Goal: Task Accomplishment & Management: Manage account settings

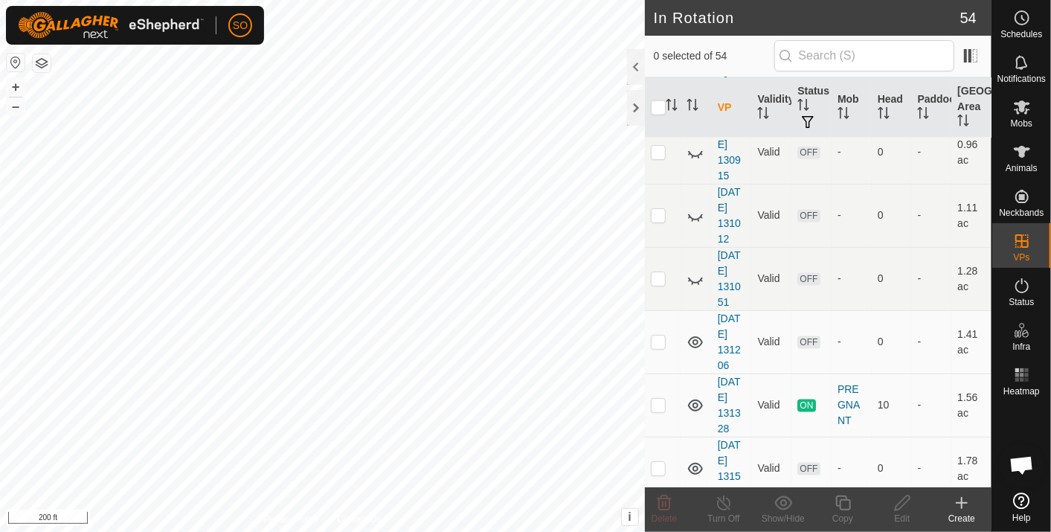
scroll to position [1064, 0]
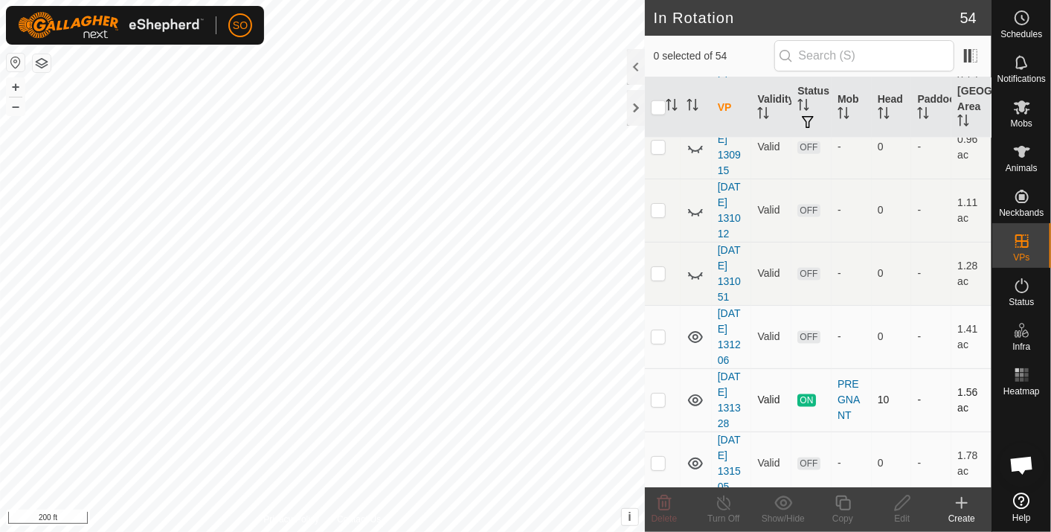
click at [695, 395] on icon at bounding box center [696, 400] width 18 height 18
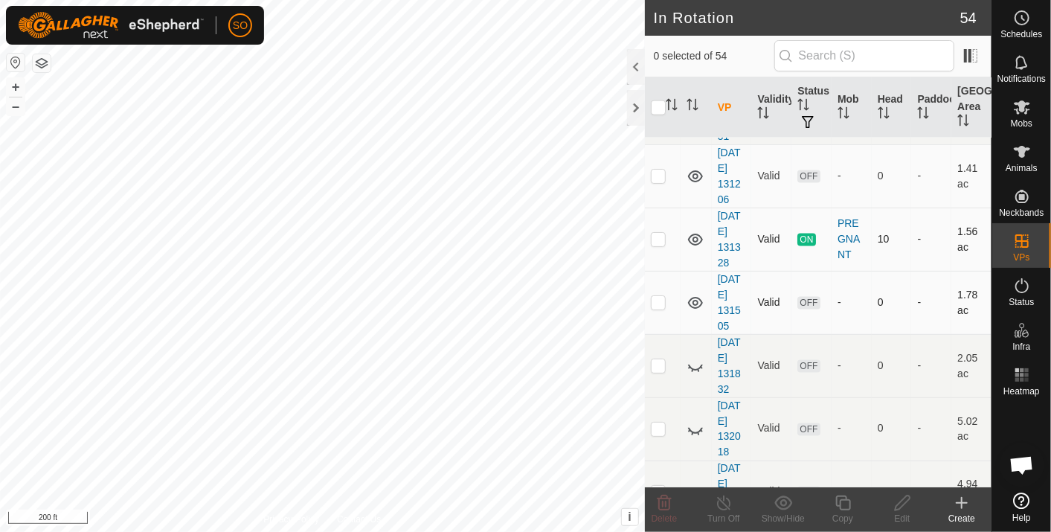
scroll to position [1224, 0]
click at [693, 299] on icon at bounding box center [695, 304] width 15 height 12
click at [695, 171] on icon at bounding box center [696, 177] width 18 height 18
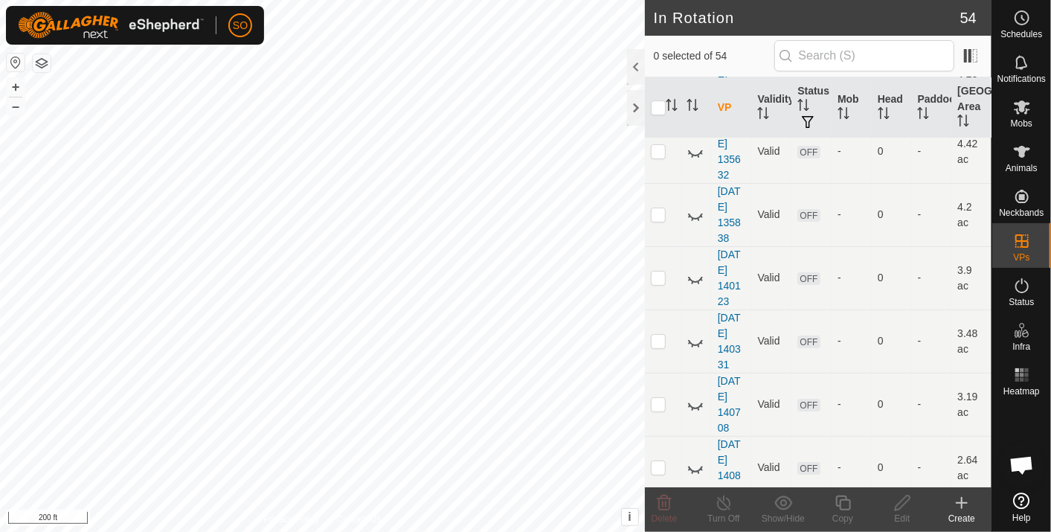
scroll to position [3100, 0]
click at [695, 464] on icon at bounding box center [696, 473] width 18 height 18
click at [640, 104] on div at bounding box center [636, 108] width 18 height 36
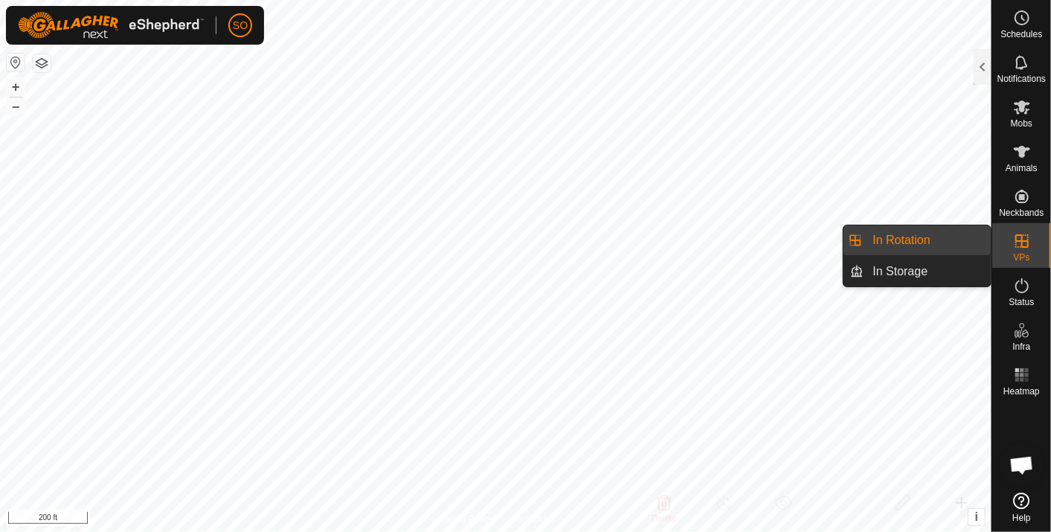
click at [934, 236] on link "In Rotation" at bounding box center [927, 240] width 127 height 30
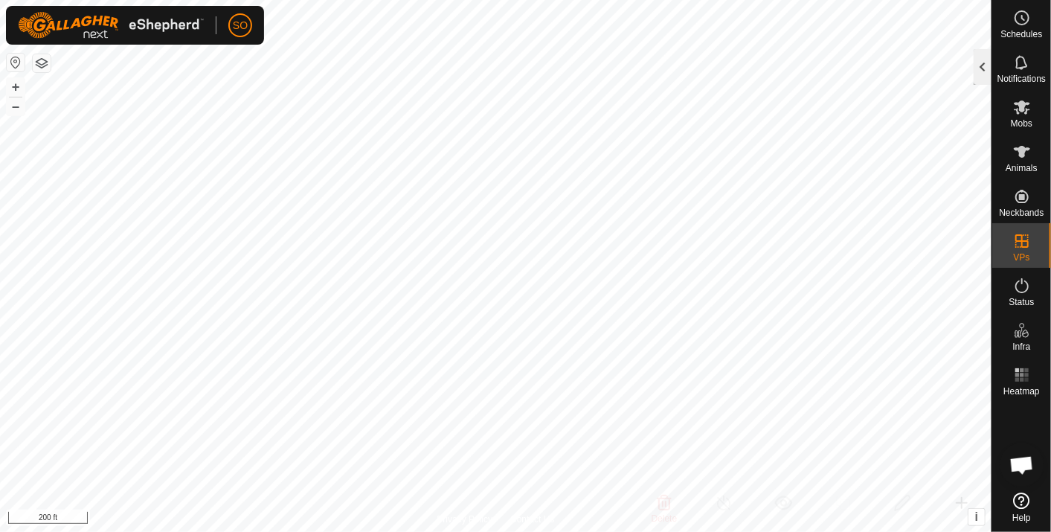
click at [976, 59] on div at bounding box center [983, 67] width 18 height 36
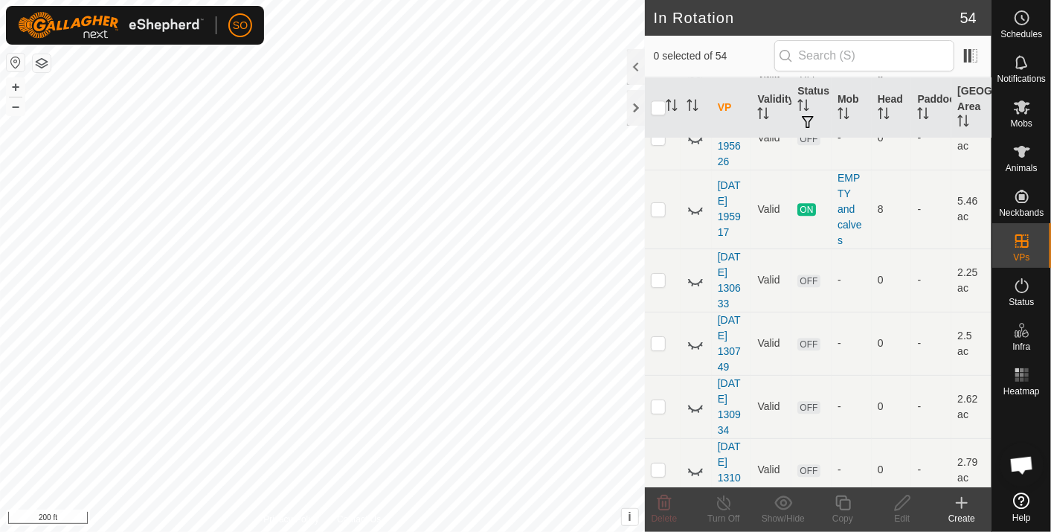
scroll to position [2024, 0]
click at [698, 200] on icon at bounding box center [696, 206] width 18 height 18
